Goal: Find specific fact: Find specific fact

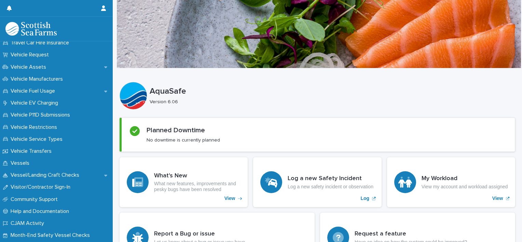
scroll to position [499, 0]
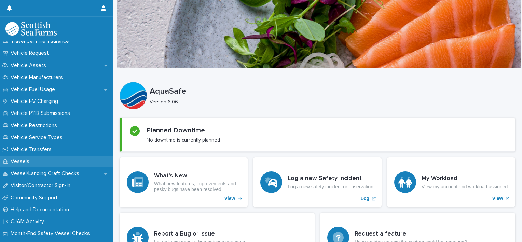
click at [45, 163] on div "Vessels" at bounding box center [56, 162] width 113 height 12
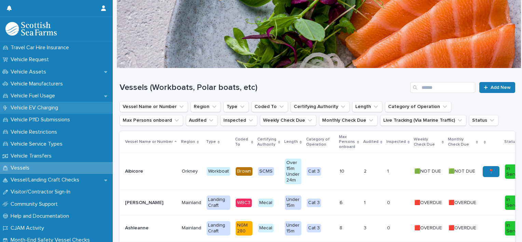
scroll to position [493, 0]
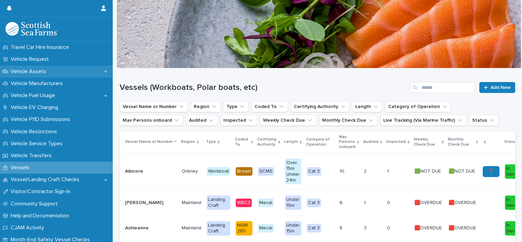
click at [48, 70] on p "Vehicle Assets" at bounding box center [30, 71] width 44 height 6
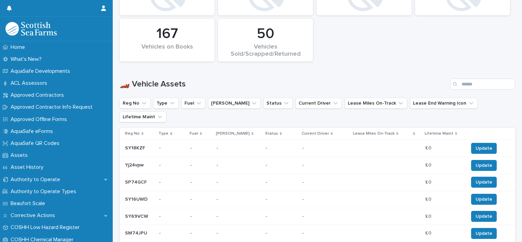
scroll to position [339, 0]
click at [306, 108] on button "Current Driver" at bounding box center [319, 102] width 46 height 11
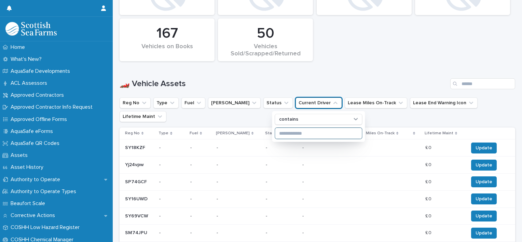
click at [297, 133] on input at bounding box center [318, 133] width 87 height 11
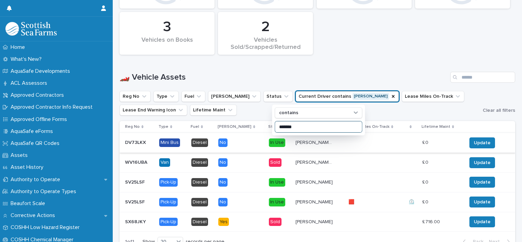
type input "*******"
click at [298, 141] on p "[PERSON_NAME], [PERSON_NAME]" at bounding box center [315, 141] width 39 height 7
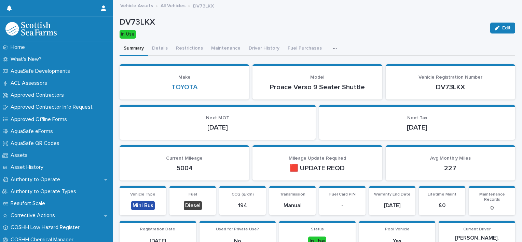
click at [451, 83] on p "DV73LKX" at bounding box center [450, 87] width 113 height 8
click at [449, 87] on p "DV73LKX" at bounding box center [450, 87] width 113 height 8
copy p "DV73LKX"
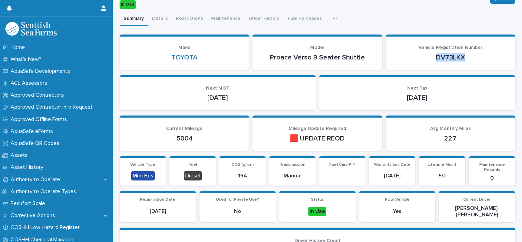
drag, startPoint x: 200, startPoint y: 98, endPoint x: 235, endPoint y: 94, distance: 35.4
click at [235, 94] on p "[DATE]" at bounding box center [218, 98] width 180 height 8
copy p "[DATE]"
